Goal: Task Accomplishment & Management: Complete application form

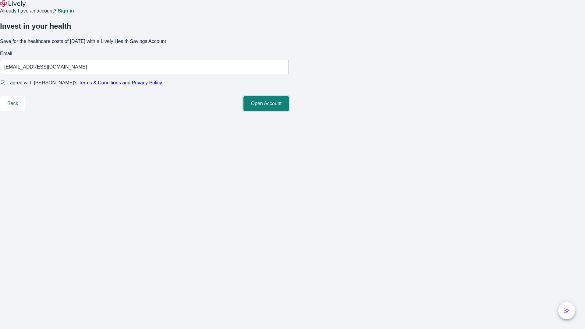
click at [289, 111] on button "Open Account" at bounding box center [265, 103] width 45 height 15
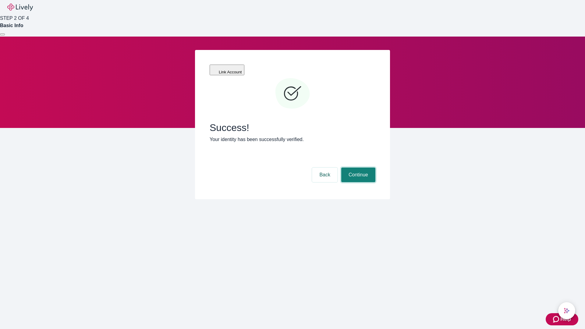
click at [357, 167] on button "Continue" at bounding box center [358, 174] width 34 height 15
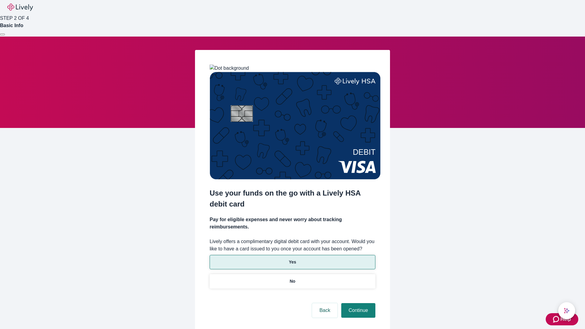
click at [292, 259] on p "Yes" at bounding box center [292, 262] width 7 height 6
click at [357, 303] on button "Continue" at bounding box center [358, 310] width 34 height 15
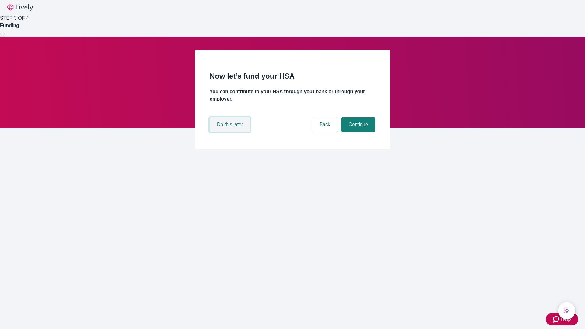
click at [230, 132] on button "Do this later" at bounding box center [229, 124] width 40 height 15
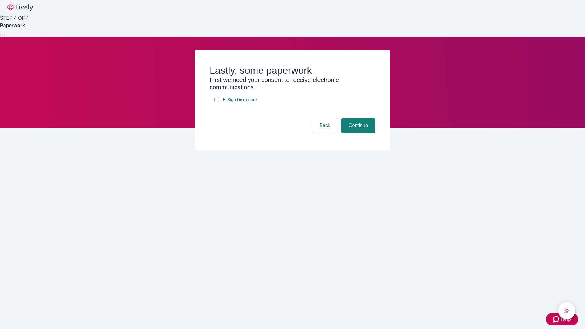
click at [217, 102] on input "E-Sign Disclosure" at bounding box center [216, 99] width 5 height 5
checkbox input "true"
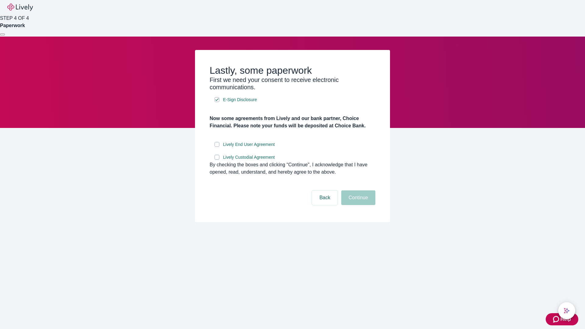
click at [217, 147] on input "Lively End User Agreement" at bounding box center [216, 144] width 5 height 5
checkbox input "true"
click at [217, 160] on input "Lively Custodial Agreement" at bounding box center [216, 157] width 5 height 5
checkbox input "true"
click at [357, 205] on button "Continue" at bounding box center [358, 197] width 34 height 15
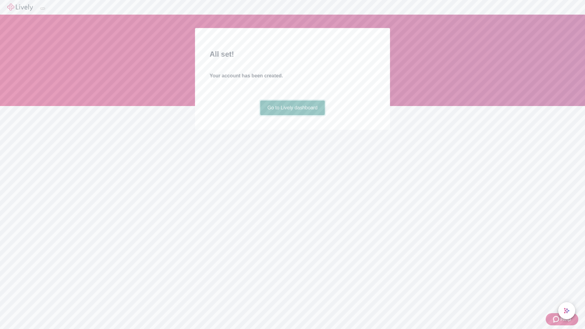
click at [292, 115] on link "Go to Lively dashboard" at bounding box center [292, 107] width 65 height 15
